Goal: Use online tool/utility: Utilize a website feature to perform a specific function

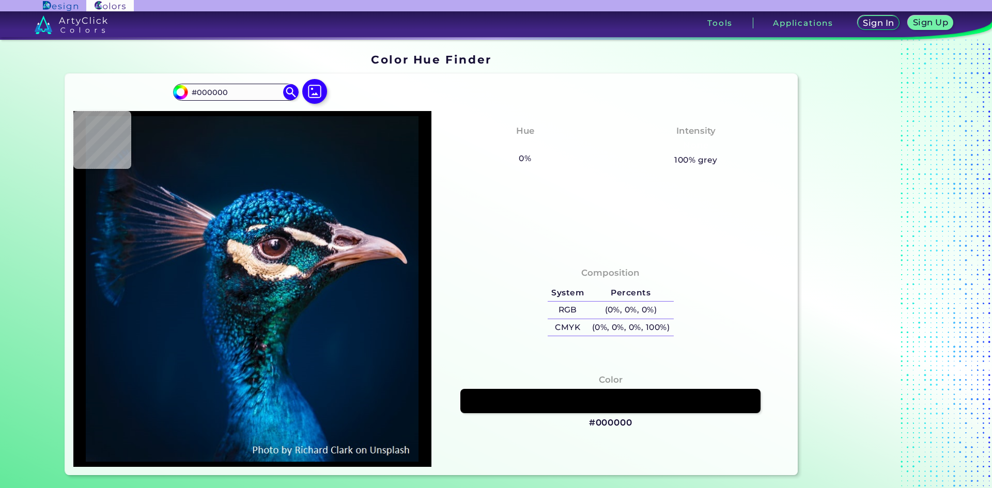
type input "#011222"
type input "#bfadb5"
type input "#BFADB5"
type input "#c18880"
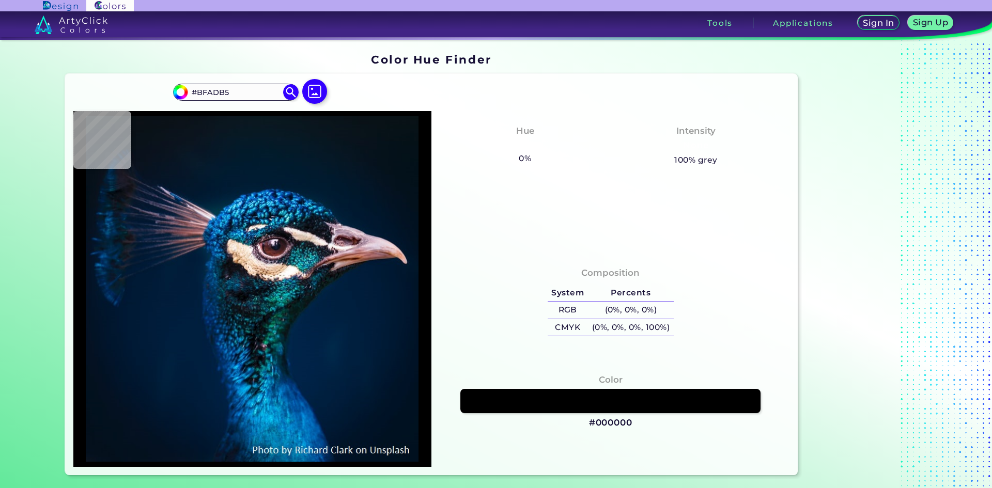
type input "#C18880"
type input "#985f4c"
type input "#985F4C"
type input "#090f0d"
type input "#090F0D"
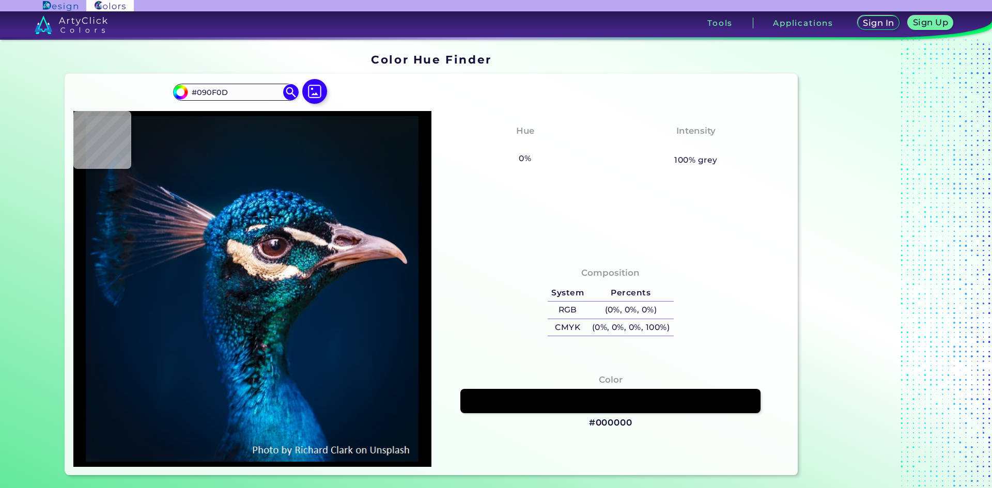
type input "#012139"
type input "#01203f"
type input "#01203F"
type input "#001f3e"
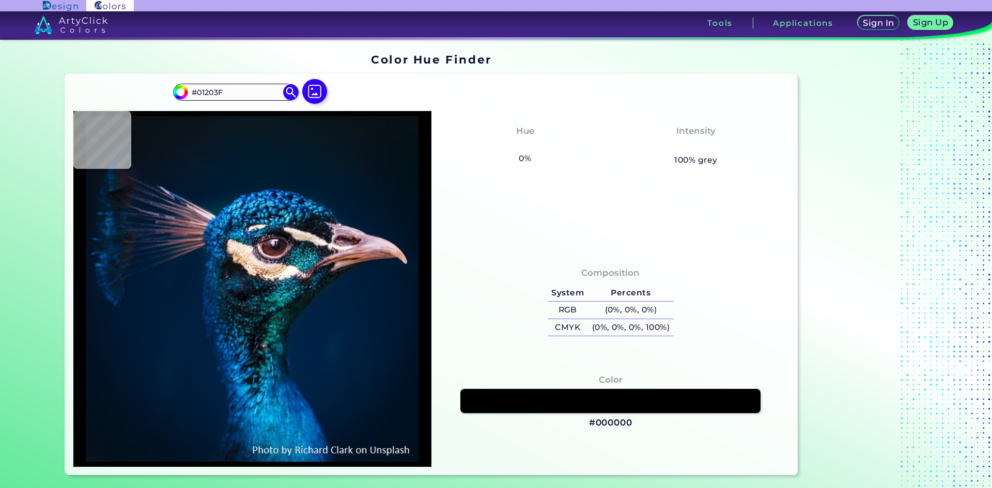
type input "#001F3E"
type input "#011f40"
type input "#011F40"
type input "#001f41"
type input "#001F41"
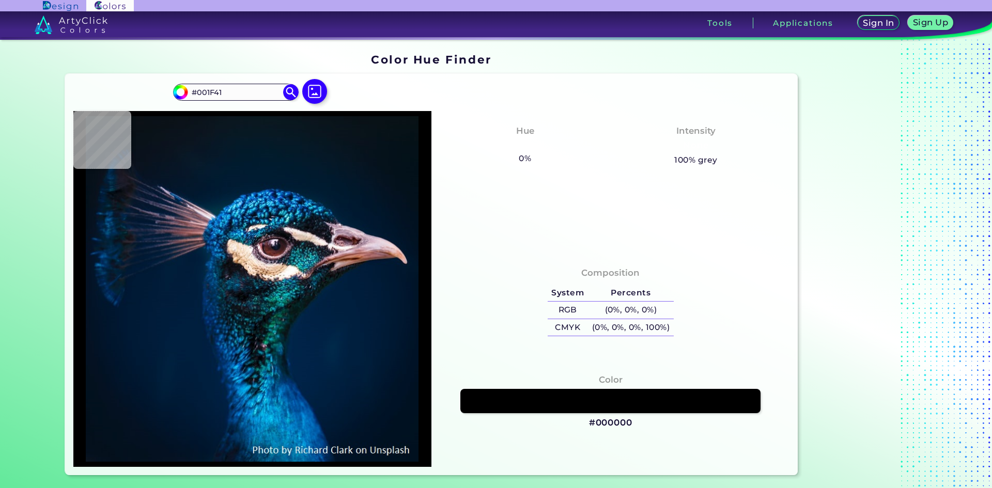
type input "#002142"
type input "#002144"
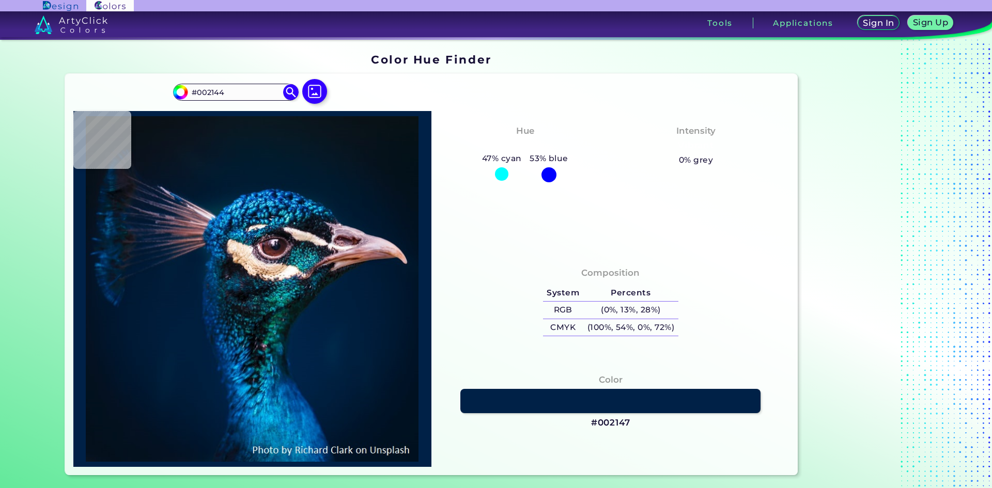
type input "#002147"
type input "#002247"
type input "#012348"
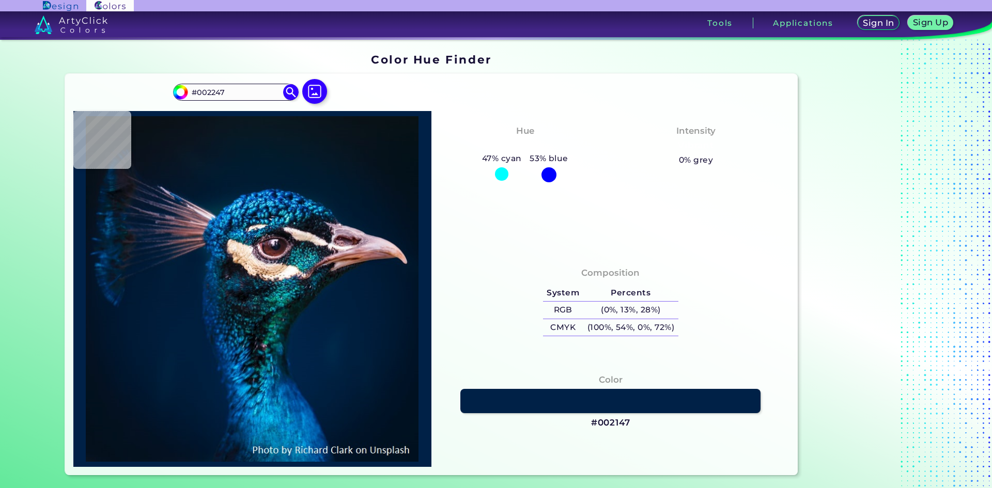
type input "#012348"
type input "#002348"
type input "#012348"
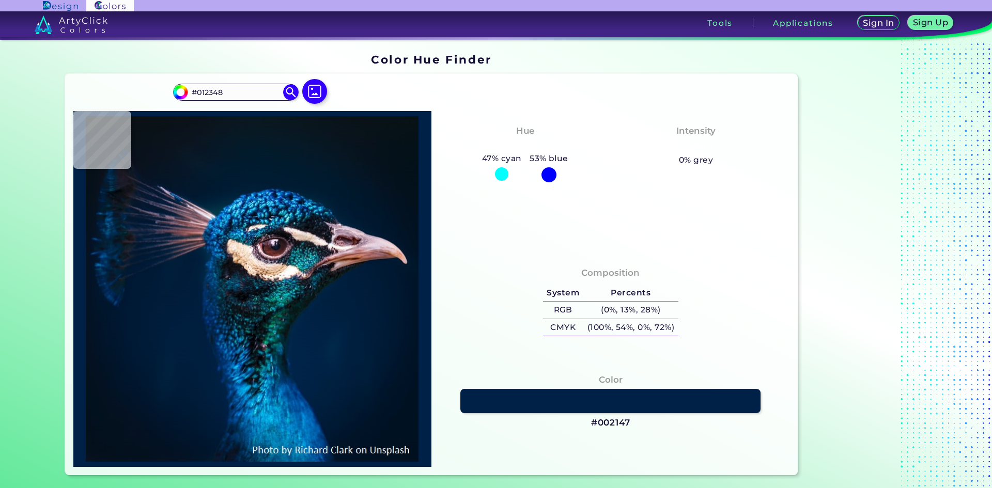
type input "#002348"
type input "#002448"
type input "#002348"
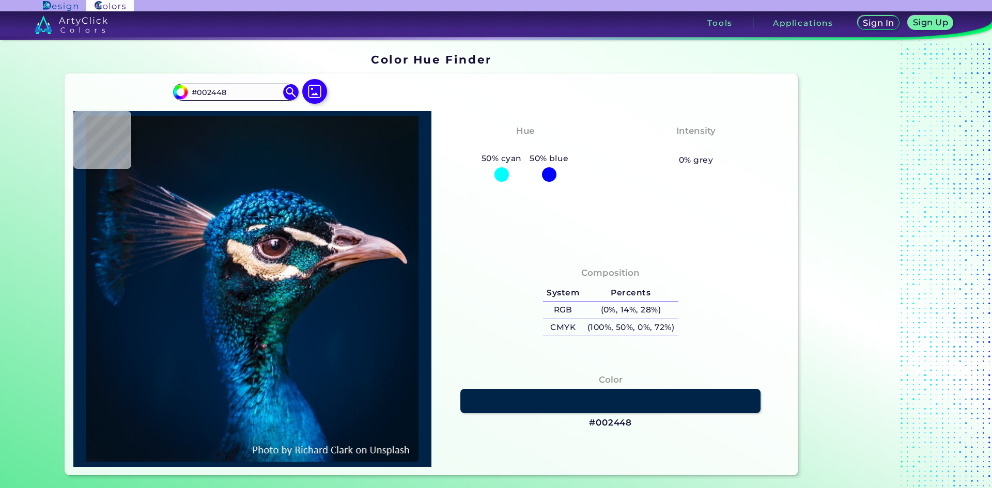
type input "#002348"
type input "#012348"
type input "#002245"
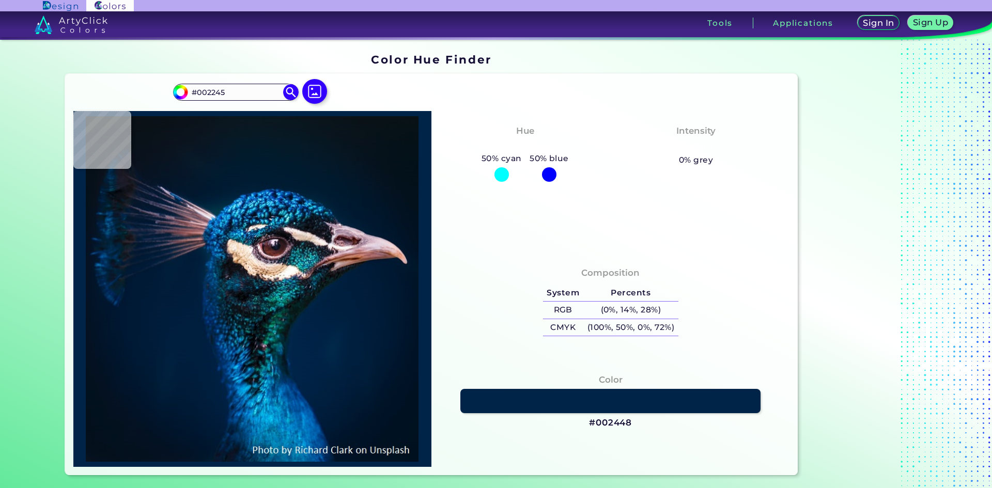
type input "#0a111b"
type input "#0A111B"
type input "#235e70"
type input "#235E70"
type input "#052a49"
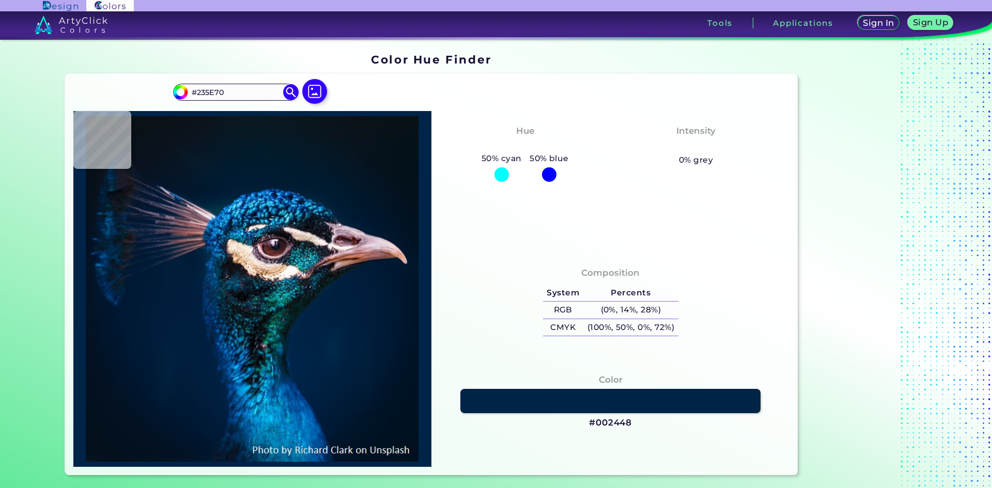
type input "#052A49"
type input "#001b34"
type input "#001B34"
type input "#011b2a"
type input "#011B2A"
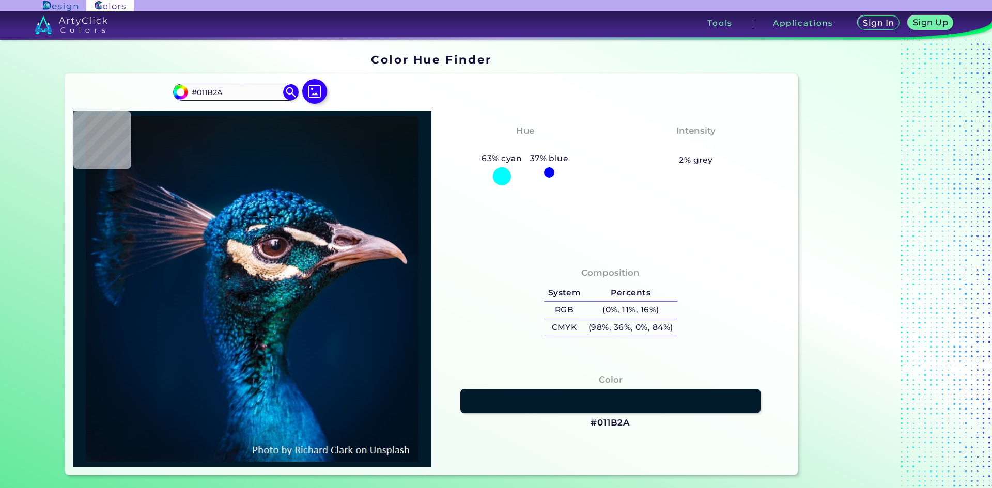
type input "#0a1215"
type input "#0A1215"
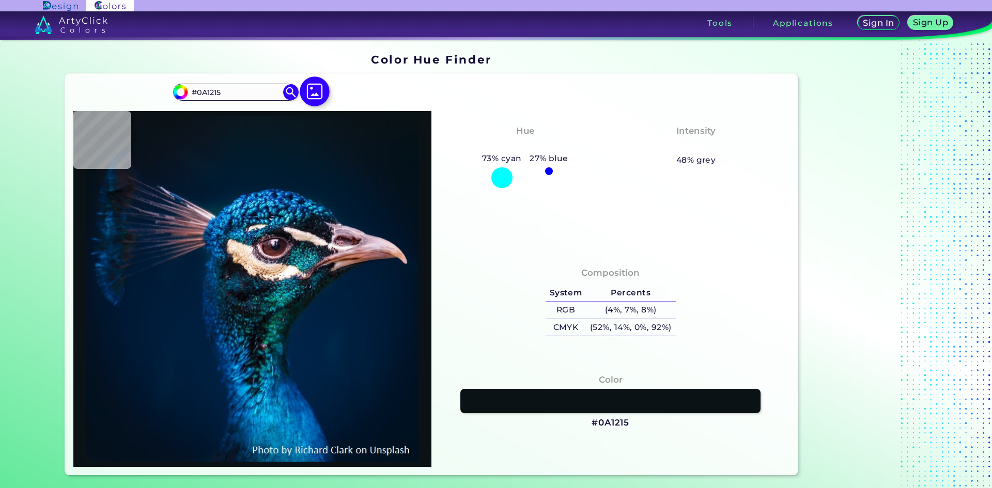
type input "#0a131c"
type input "#0A131C"
type input "#0b141d"
type input "#0B141D"
type input "#0a1720"
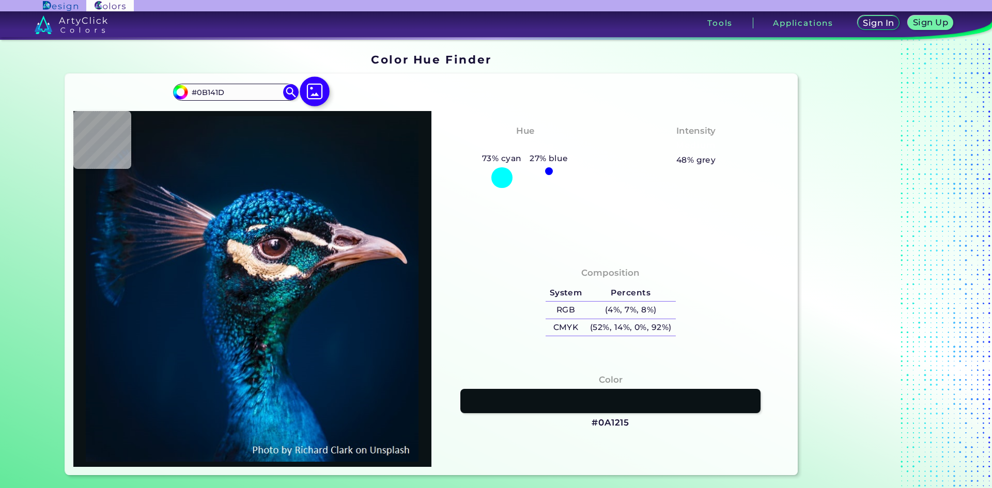
type input "#0A1720"
type input "#0a1821"
type input "#0A1821"
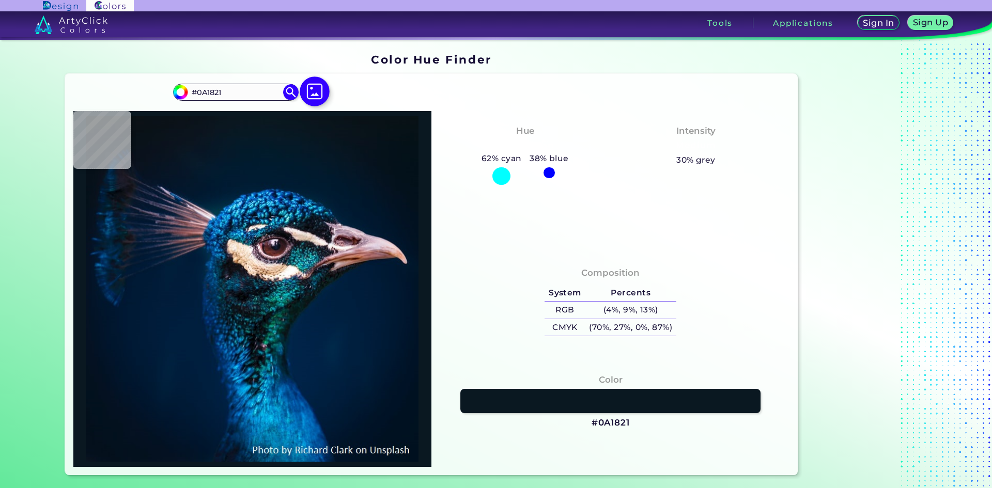
click at [311, 96] on img at bounding box center [315, 91] width 30 height 30
click at [0, 0] on input "file" at bounding box center [0, 0] width 0 height 0
type input "#000000"
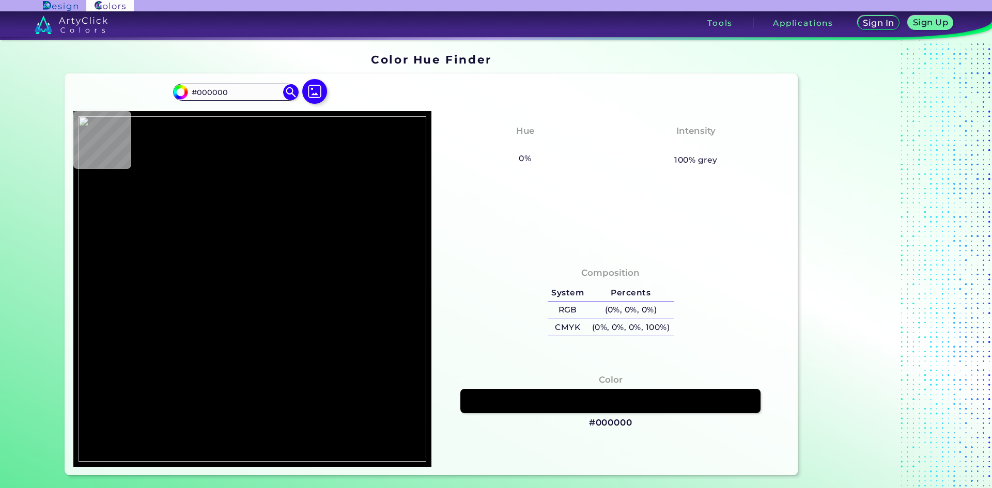
type input "#2e9798"
type input "#2E9798"
type input "#018182"
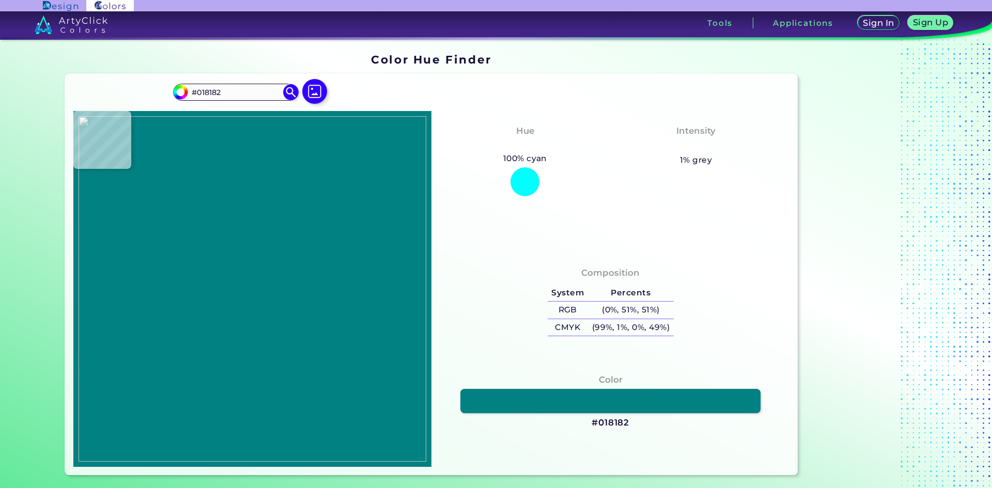
type input "#add1d6"
type input "#ADD1D6"
type input "#000000"
type input "#0b8687"
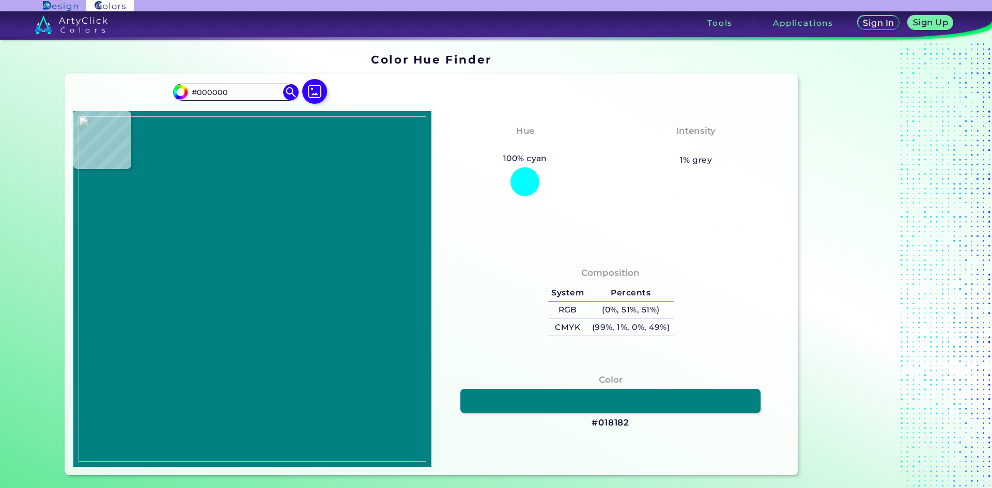
type input "#0B8687"
type input "#018182"
type input "#028182"
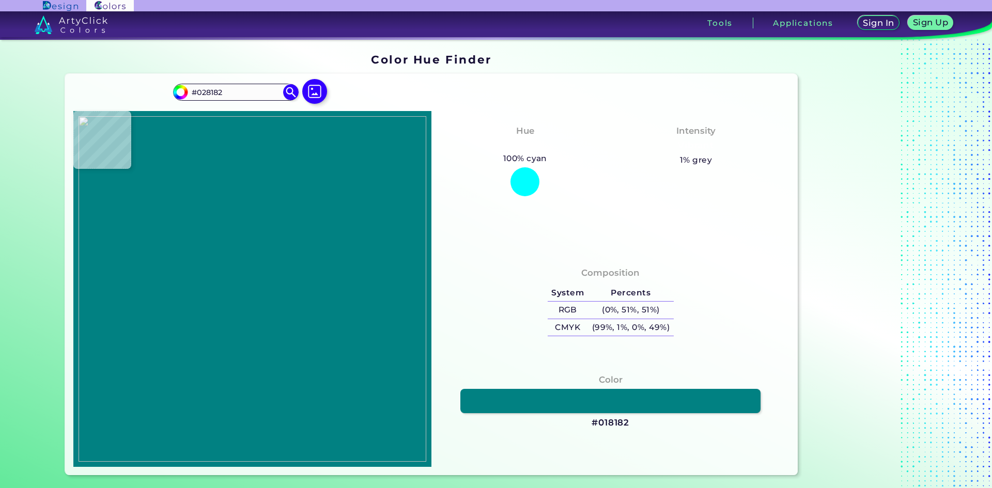
type input "#000000"
type input "#018182"
type input "#a1d0d0"
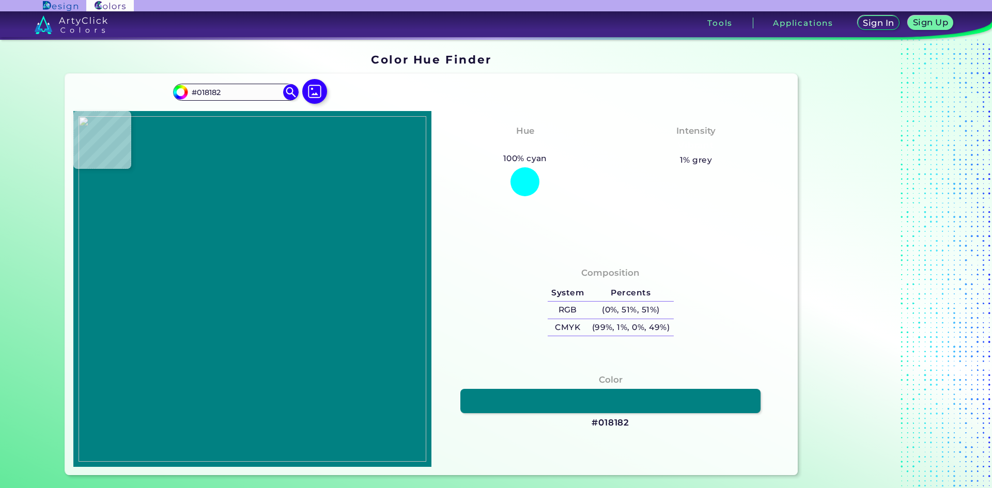
type input "#A1D0D0"
type input "#000000"
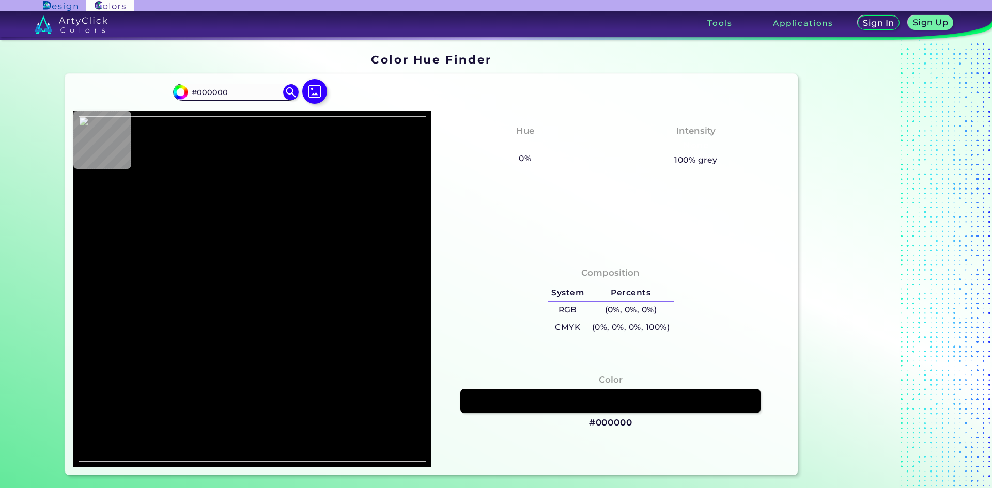
type input "#168c8c"
type input "#168C8C"
type input "#aacbd1"
type input "#AACBD1"
type input "#000000"
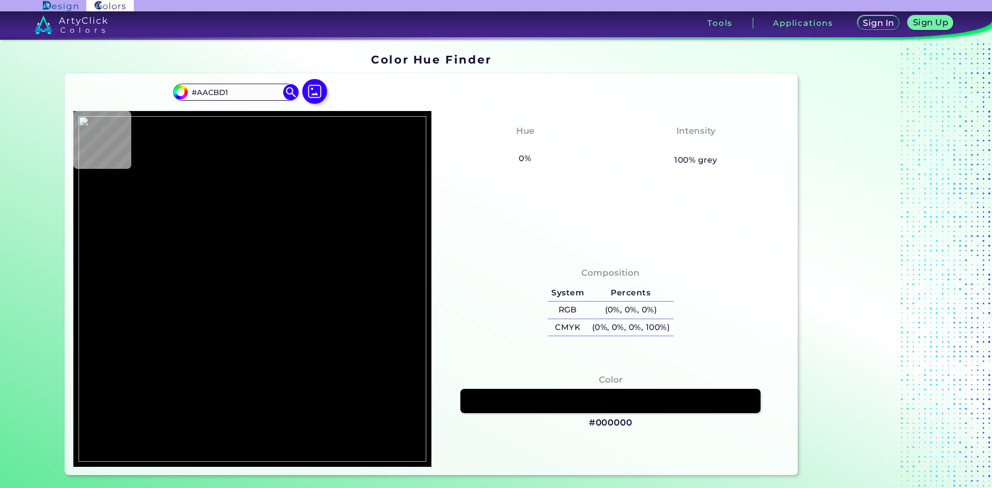
type input "#000000"
type input "#bdd6d6"
type input "#BDD6D6"
type input "#018182"
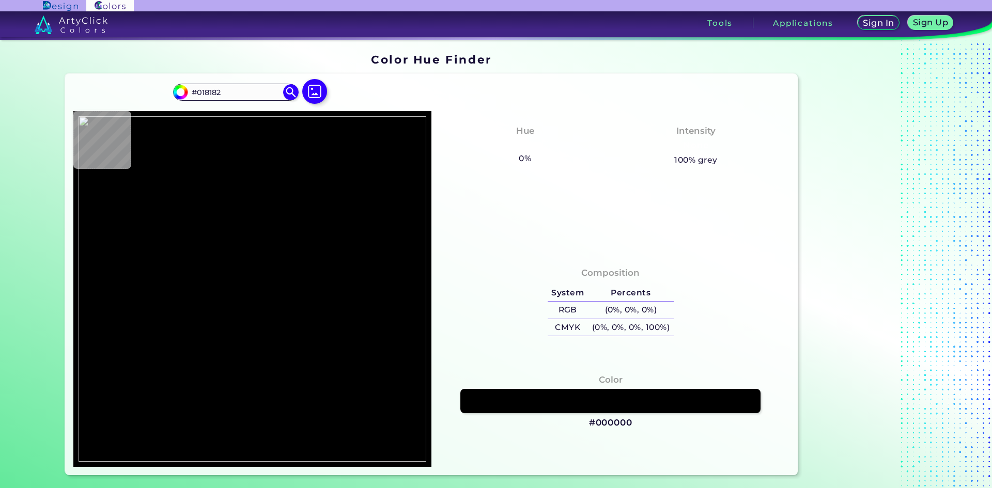
type input "#000000"
type input "#2d9797"
type input "#2D9797"
type input "#018182"
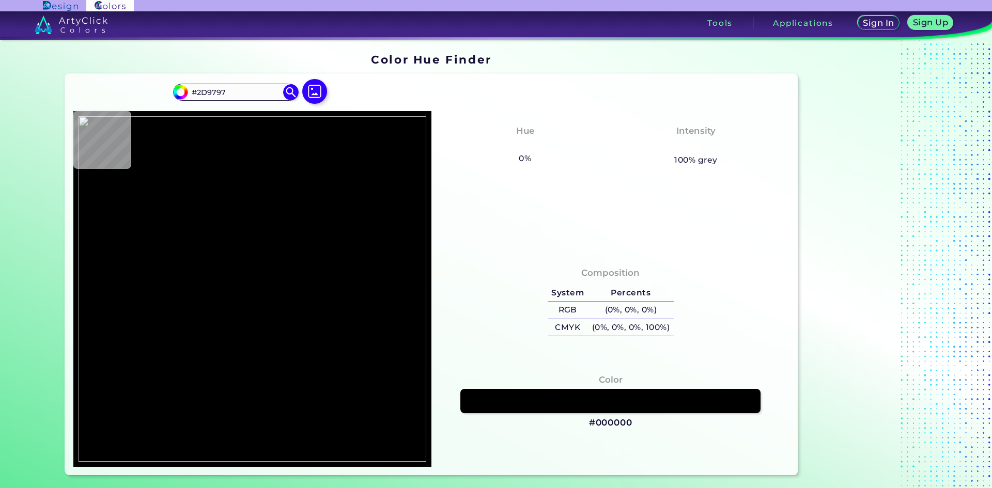
type input "#018182"
type input "#68b5b5"
type input "#68B5B5"
type input "#000000"
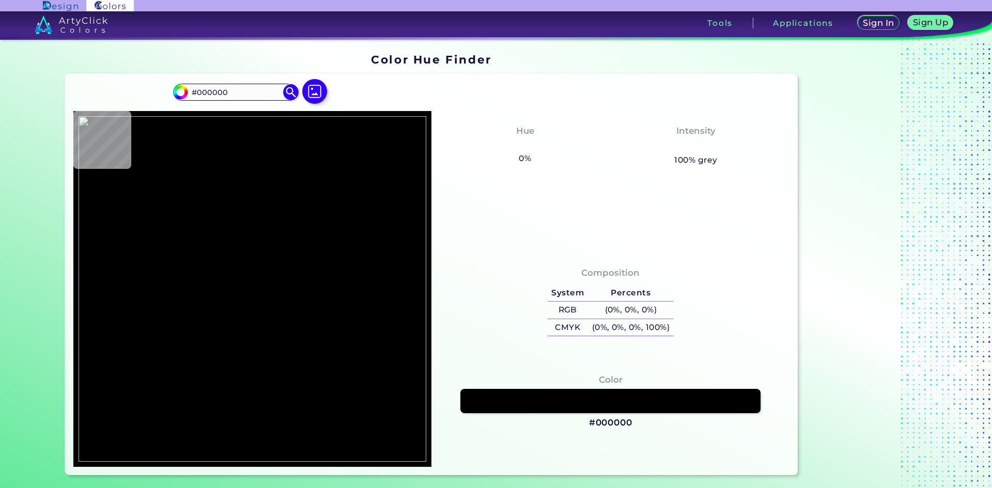
type input "#018182"
type input "#8ec6c9"
type input "#8EC6C9"
type input "#000000"
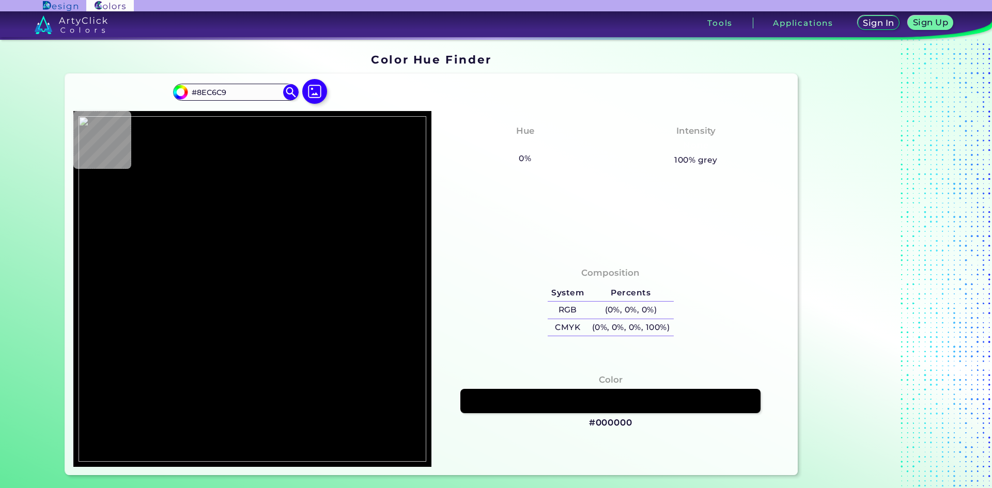
type input "#000000"
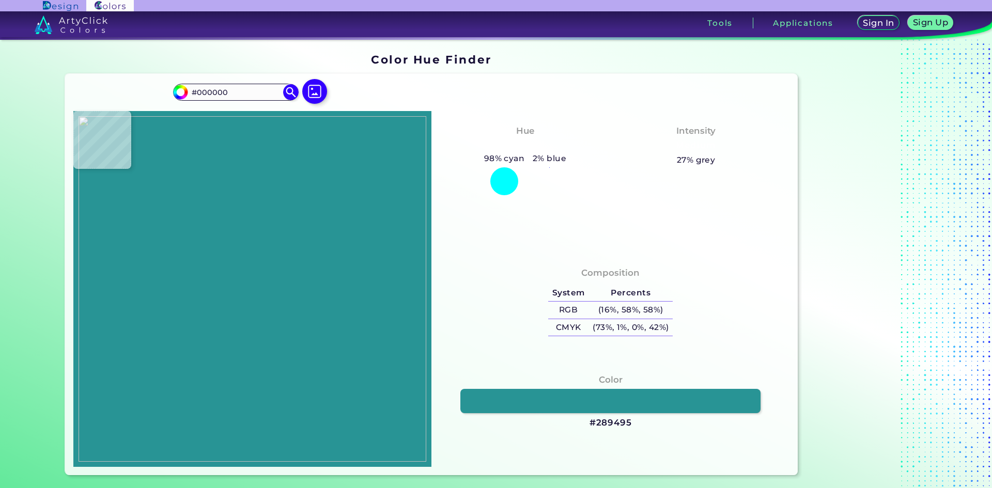
type input "#289495"
type input "#000000"
type input "#018182"
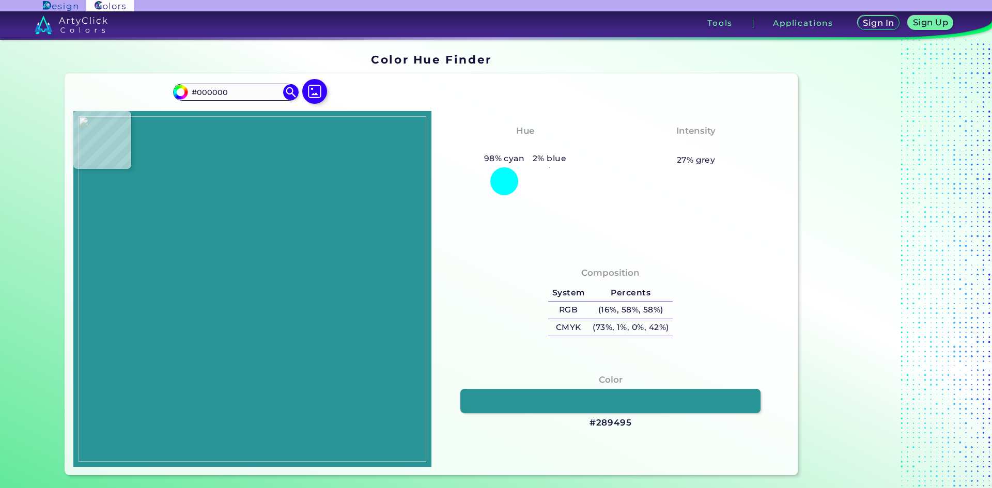
type input "#018182"
type input "#000000"
type input "#92cece"
type input "#92CECE"
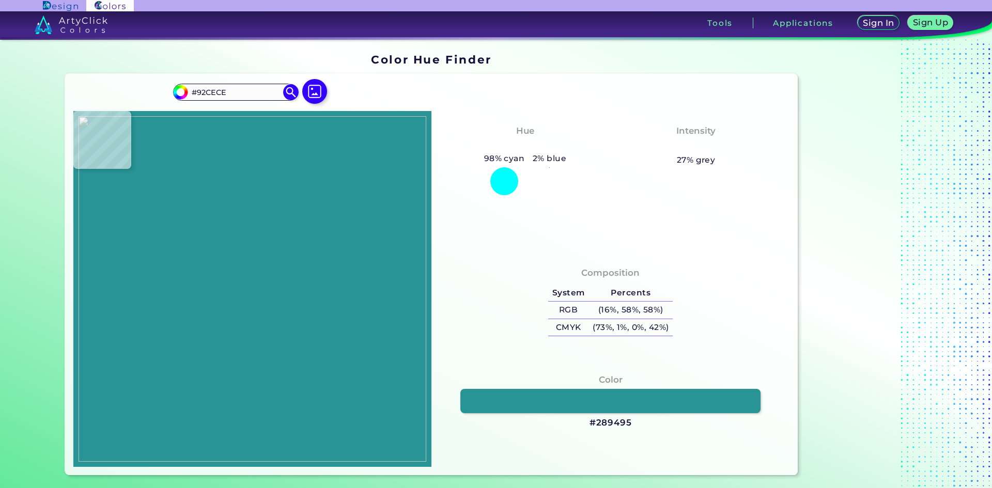
type input "#2c9697"
type input "#2C9697"
type input "#000000"
type input "#018182"
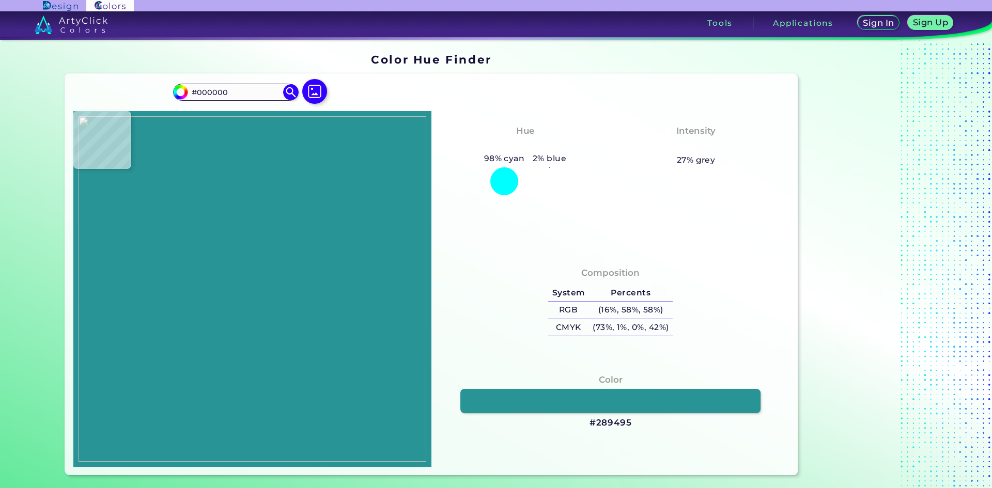
type input "#018182"
type input "#219091"
type input "#b9dcdc"
type input "#B9DCDC"
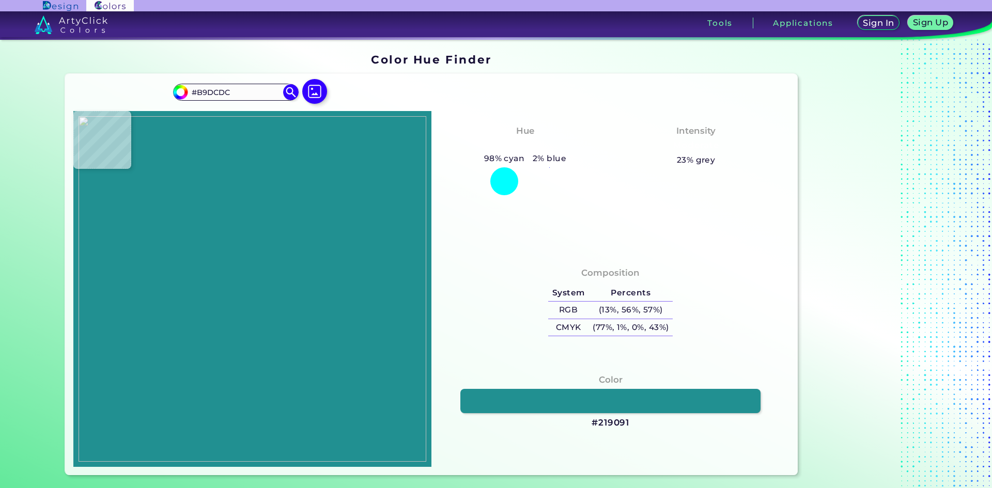
type input "#c2dbdb"
type input "#C2DBDB"
type input "#bfd9e6"
type input "#BFD9E6"
type input "#c3e1e1"
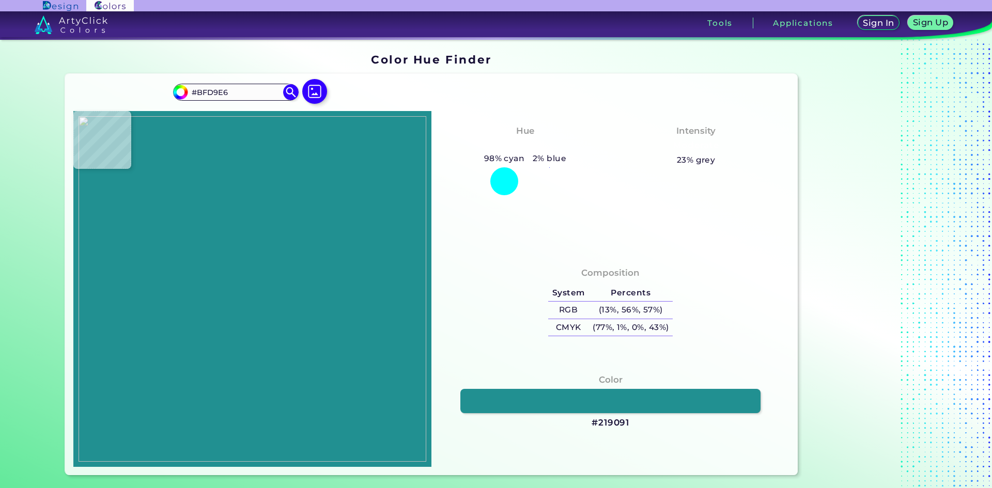
type input "#C3E1E1"
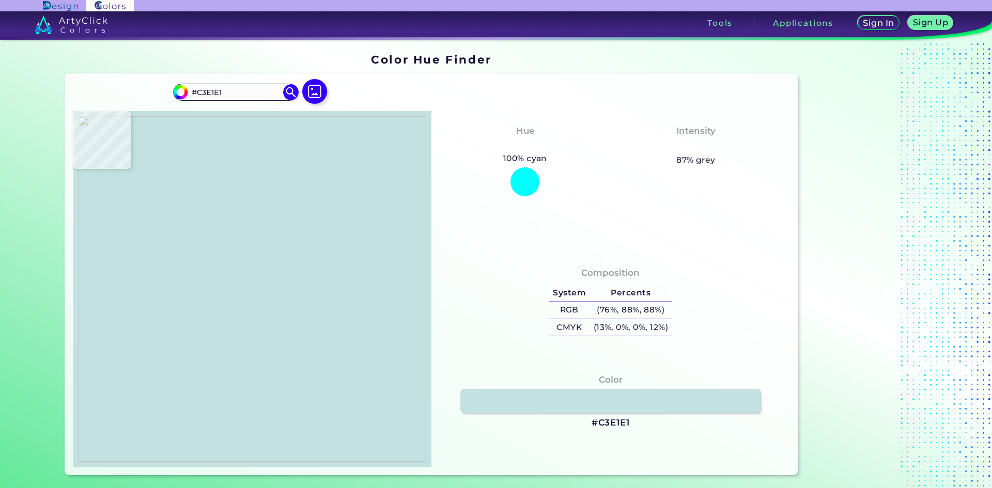
type input "#cfdfdf"
type input "#CFDFDF"
type input "#bbdddd"
type input "#BBDDDD"
type input "#209091"
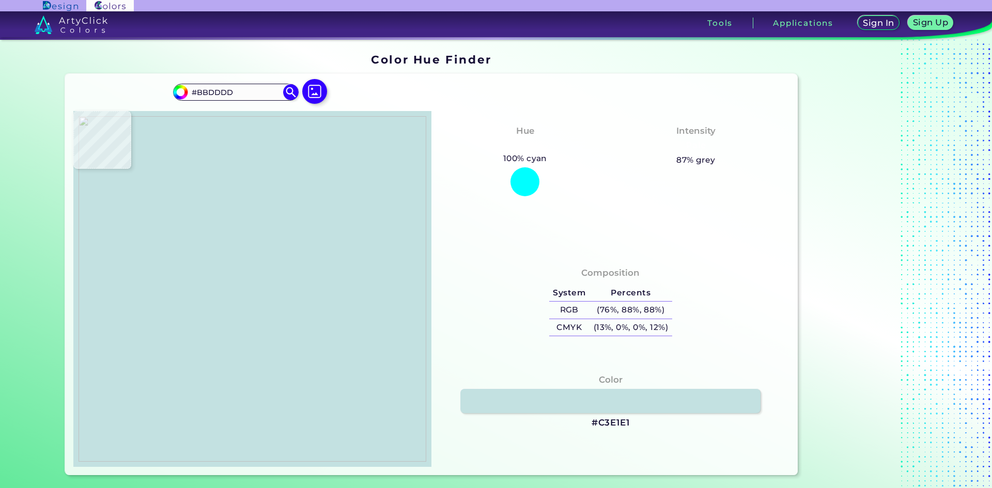
type input "#209091"
type input "#018182"
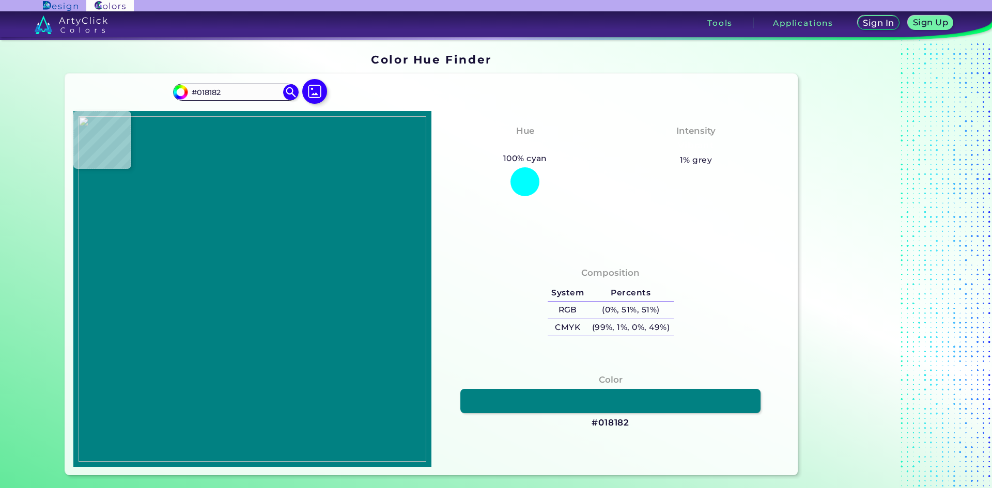
click at [210, 272] on img at bounding box center [253, 289] width 348 height 346
drag, startPoint x: 620, startPoint y: 420, endPoint x: 560, endPoint y: 430, distance: 61.1
click at [560, 430] on div "Color #018182" at bounding box center [610, 401] width 341 height 66
drag, startPoint x: 661, startPoint y: 447, endPoint x: 653, endPoint y: 435, distance: 13.8
click at [661, 447] on div "Composition System Percents RGB (0%, 51%, 51%) CMYK (99%, 1%, 0%, 49%) Color" at bounding box center [610, 360] width 358 height 214
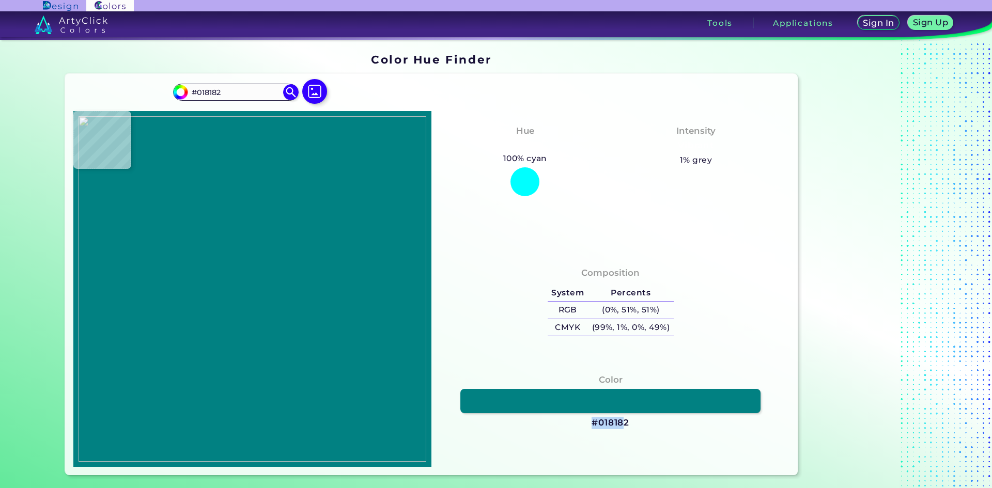
click at [644, 432] on div "Color #018182" at bounding box center [610, 401] width 341 height 66
click at [636, 426] on div "Color #018182" at bounding box center [610, 401] width 341 height 66
drag, startPoint x: 631, startPoint y: 422, endPoint x: 572, endPoint y: 424, distance: 58.9
click at [573, 424] on div "Color #018182" at bounding box center [610, 401] width 341 height 66
copy div "#018182"
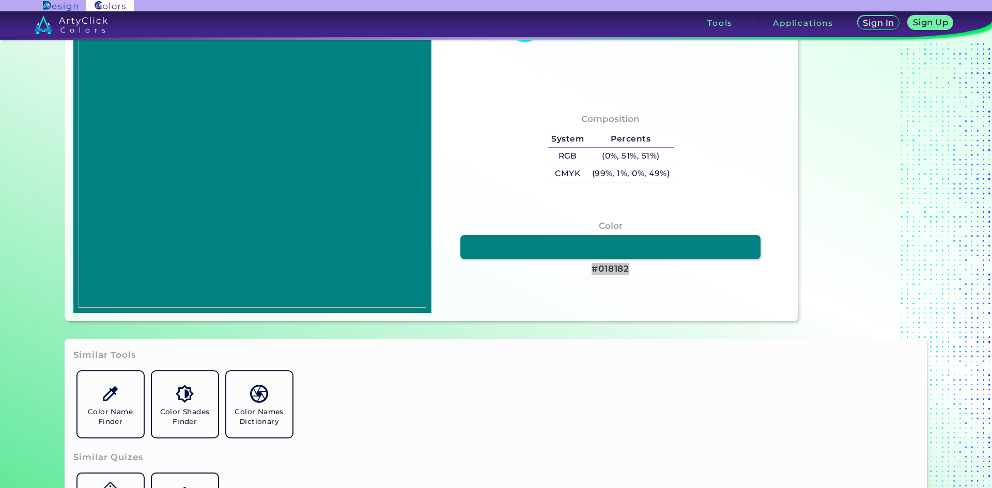
scroll to position [258, 0]
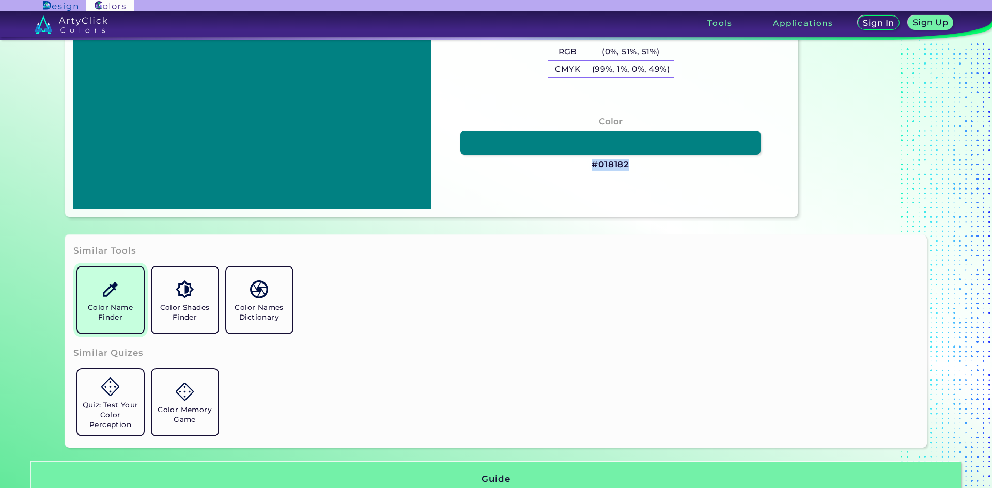
click at [110, 306] on h5 "Color Name Finder" at bounding box center [111, 313] width 58 height 20
